Goal: Information Seeking & Learning: Check status

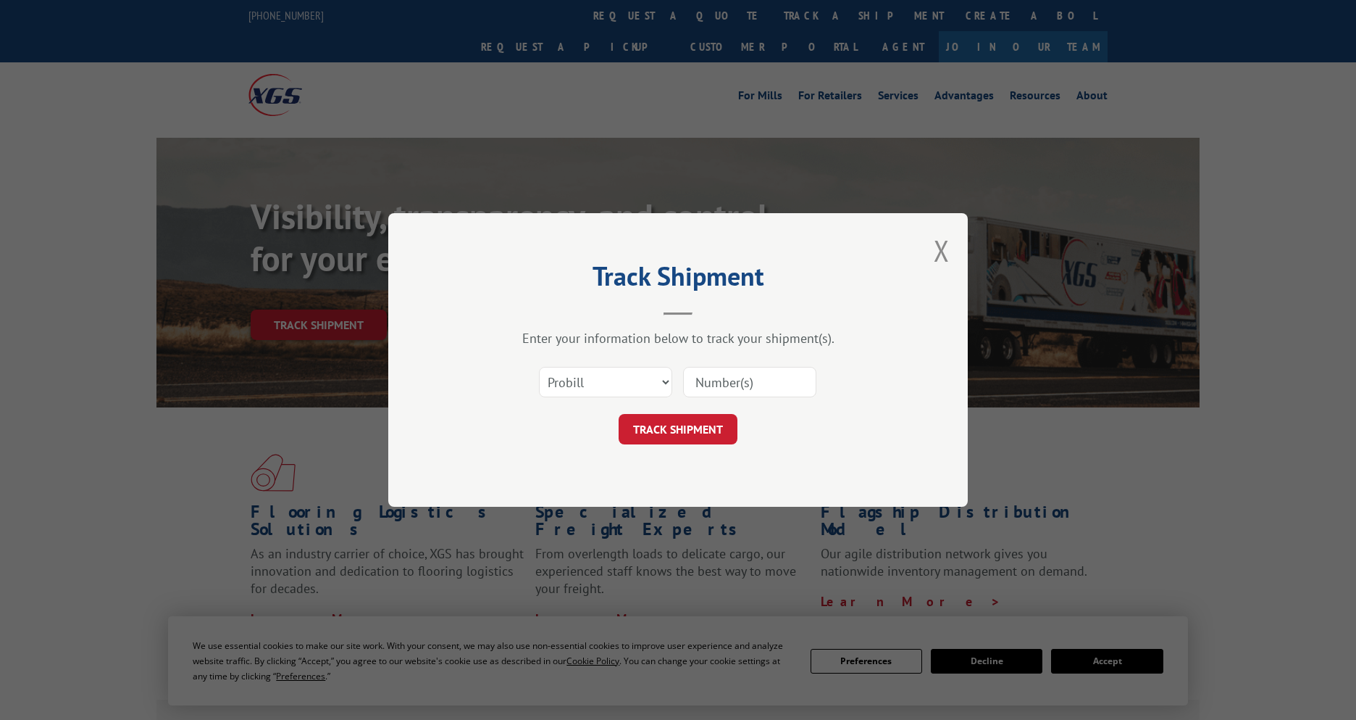
click at [622, 387] on select "Select category... Probill BOL PO" at bounding box center [605, 382] width 133 height 30
select select "po"
click at [539, 367] on select "Select category... Probill BOL PO" at bounding box center [605, 382] width 133 height 30
click at [747, 380] on input at bounding box center [749, 382] width 133 height 30
paste input "297743539"
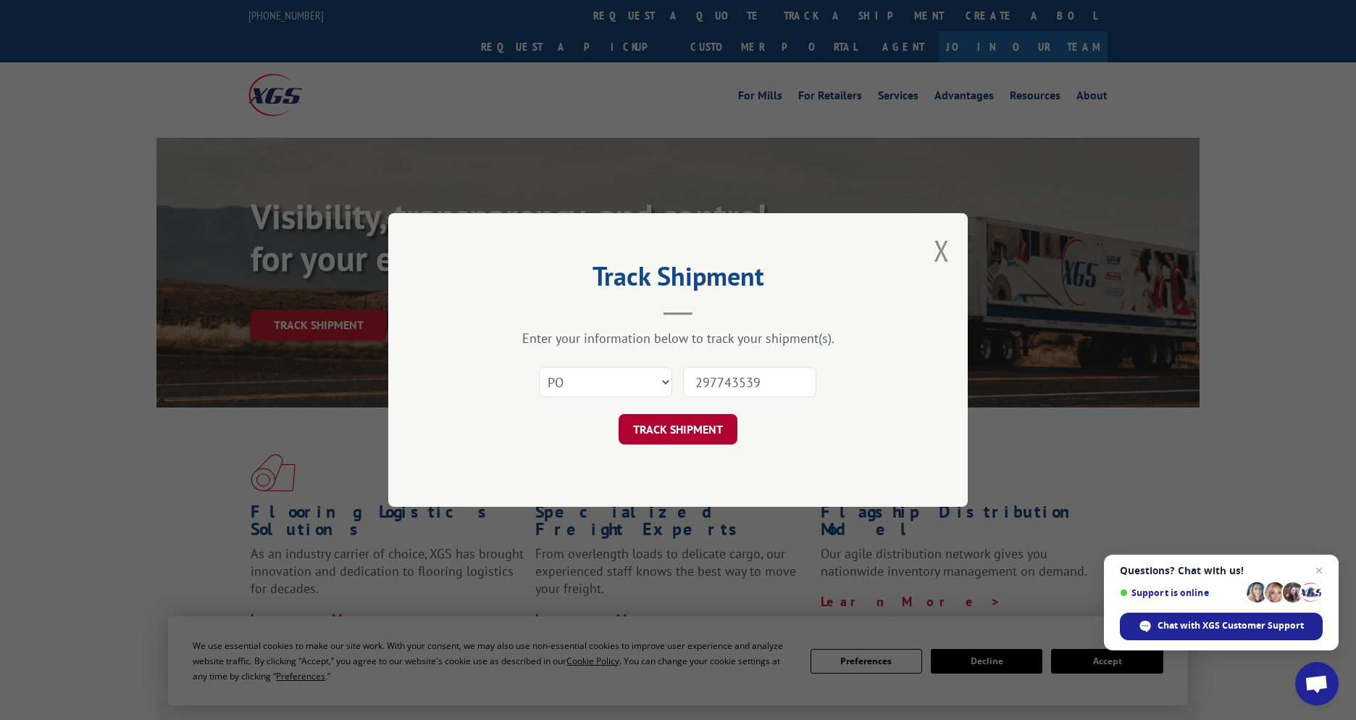
type input "297743539"
click at [675, 428] on button "TRACK SHIPMENT" at bounding box center [678, 429] width 119 height 30
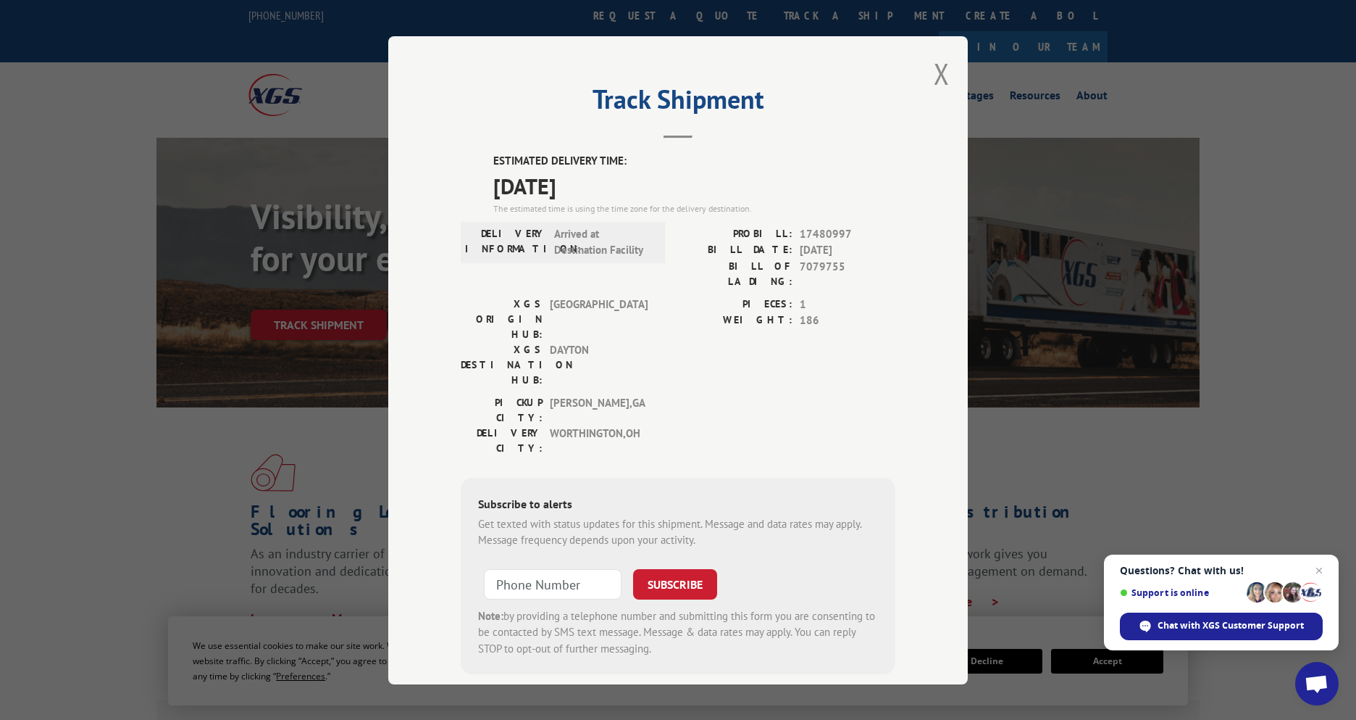
drag, startPoint x: 622, startPoint y: 187, endPoint x: 464, endPoint y: 167, distance: 158.5
click at [464, 167] on div "ESTIMATED DELIVERY TIME: [DATE] The estimated time is using the time zone for t…" at bounding box center [678, 413] width 435 height 521
copy div "ESTIMATED DELIVERY TIME: [DATE]"
